Goal: Navigation & Orientation: Find specific page/section

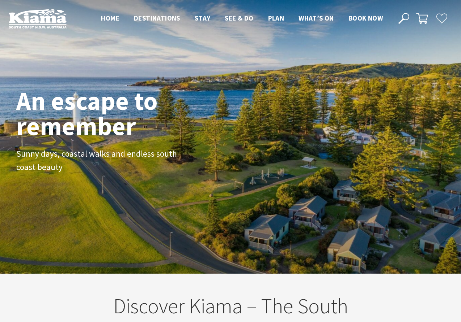
scroll to position [111, 455]
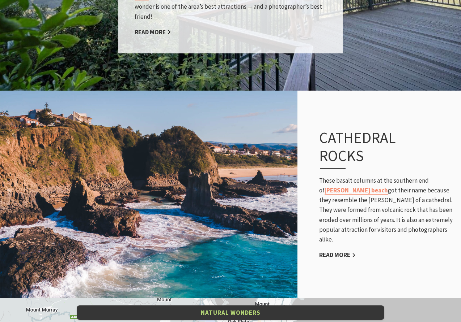
scroll to position [1132, 0]
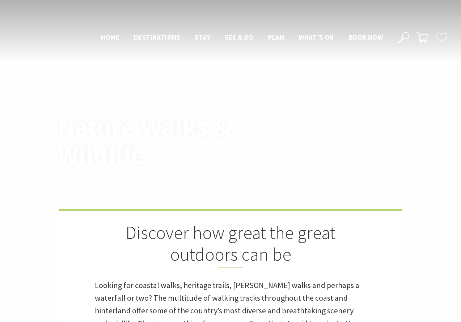
scroll to position [1601, 0]
